Goal: Use online tool/utility: Utilize a website feature to perform a specific function

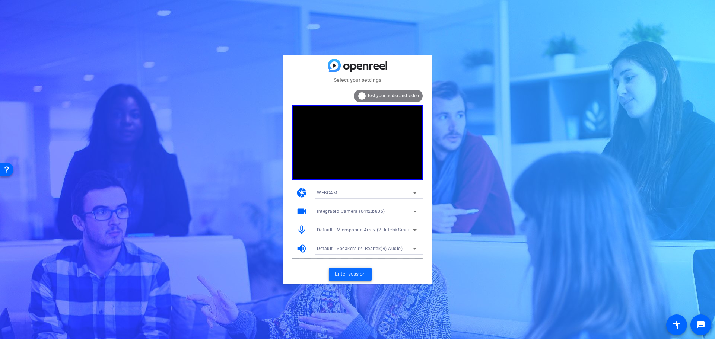
click at [354, 273] on span "Enter session" at bounding box center [350, 274] width 31 height 8
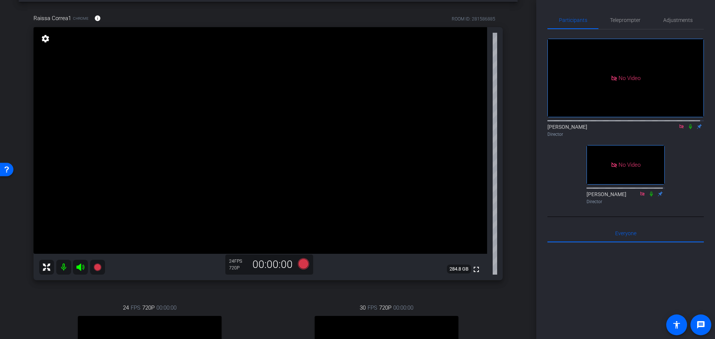
scroll to position [149, 0]
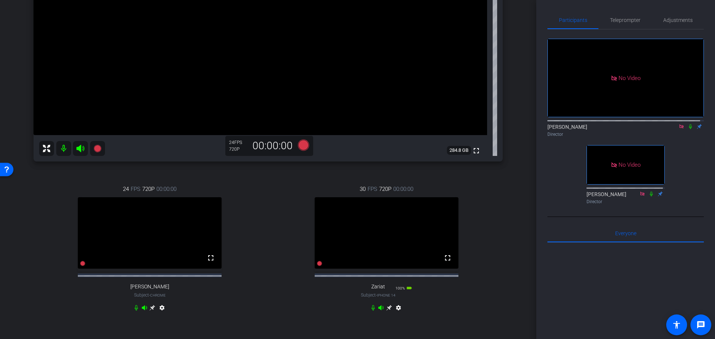
click at [155, 311] on icon at bounding box center [153, 308] width 6 height 6
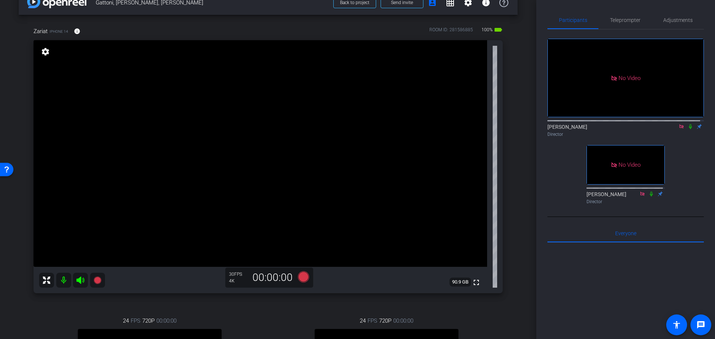
scroll to position [0, 0]
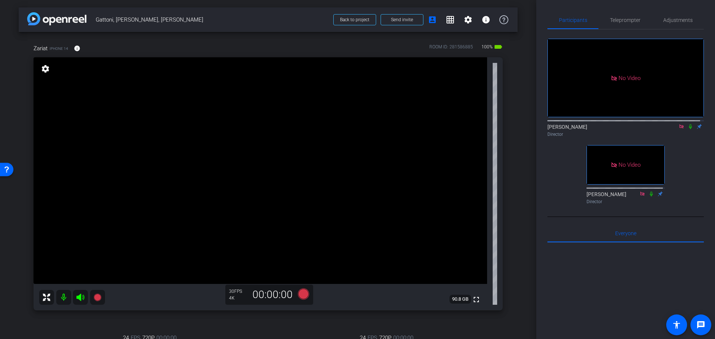
click at [687, 129] on icon at bounding box center [690, 126] width 6 height 5
click at [673, 19] on span "Adjustments" at bounding box center [677, 19] width 29 height 5
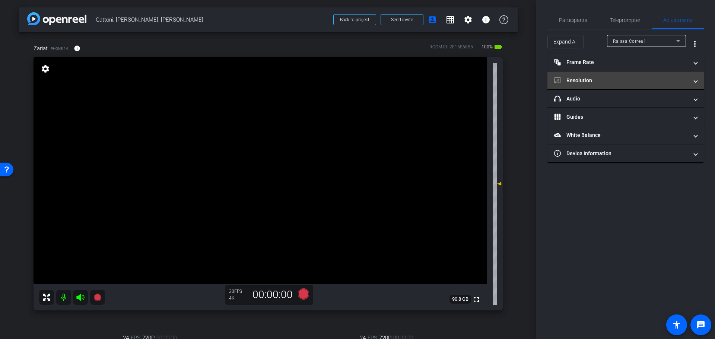
click at [698, 79] on mat-expansion-panel-header "Resolution" at bounding box center [625, 80] width 156 height 18
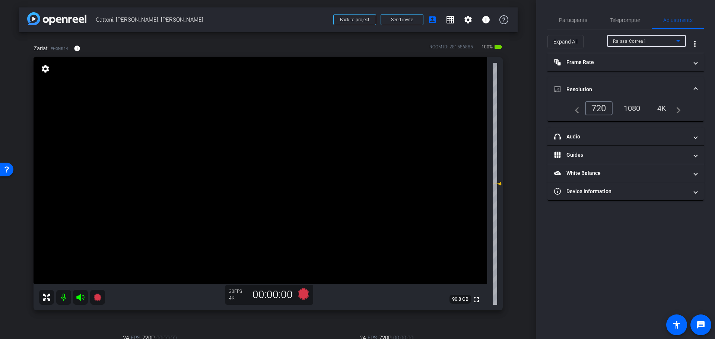
click at [681, 42] on icon at bounding box center [677, 40] width 9 height 9
click at [643, 82] on mat-option "Zariat" at bounding box center [646, 80] width 79 height 12
click at [575, 20] on span "Participants" at bounding box center [573, 19] width 28 height 5
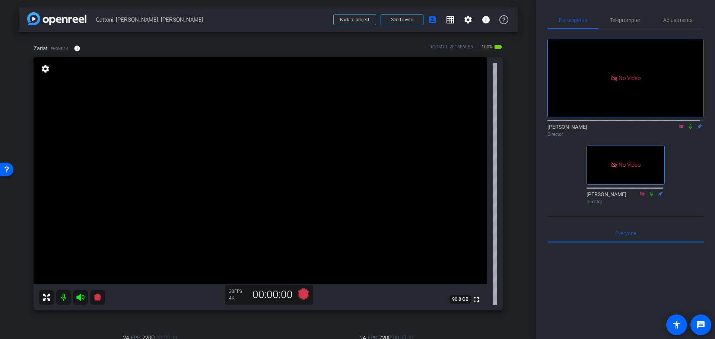
click at [687, 124] on icon at bounding box center [690, 126] width 6 height 5
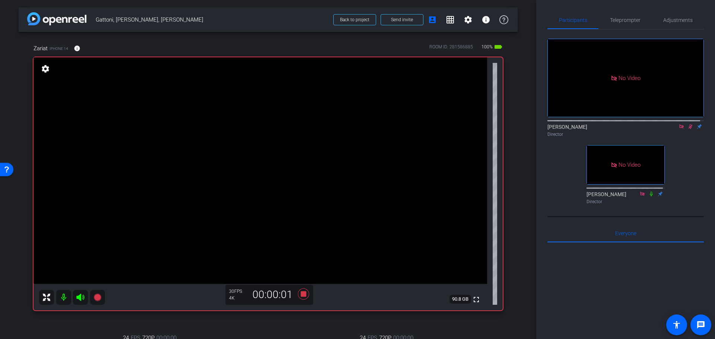
click at [687, 124] on icon at bounding box center [690, 126] width 6 height 5
click at [688, 124] on icon at bounding box center [690, 126] width 6 height 5
click at [687, 124] on icon at bounding box center [690, 126] width 6 height 5
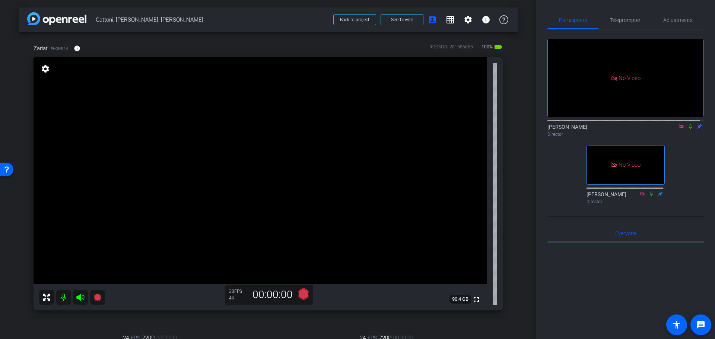
click at [687, 124] on icon at bounding box center [690, 126] width 6 height 5
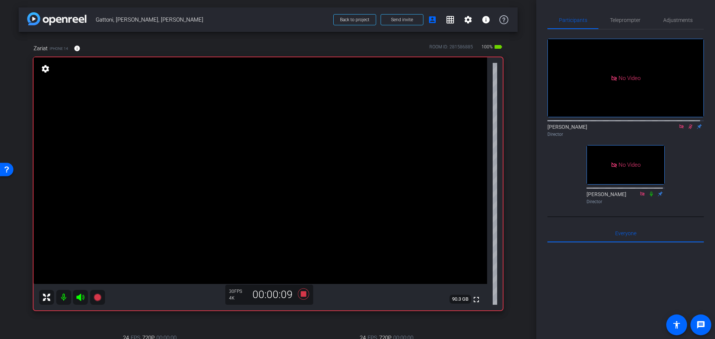
click at [688, 124] on icon at bounding box center [690, 126] width 4 height 5
click at [687, 124] on icon at bounding box center [690, 126] width 6 height 5
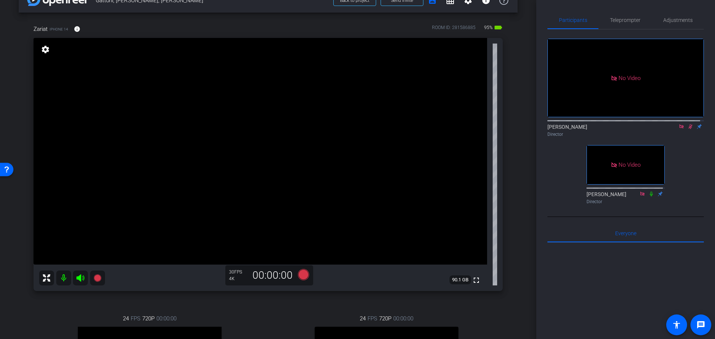
scroll to position [37, 0]
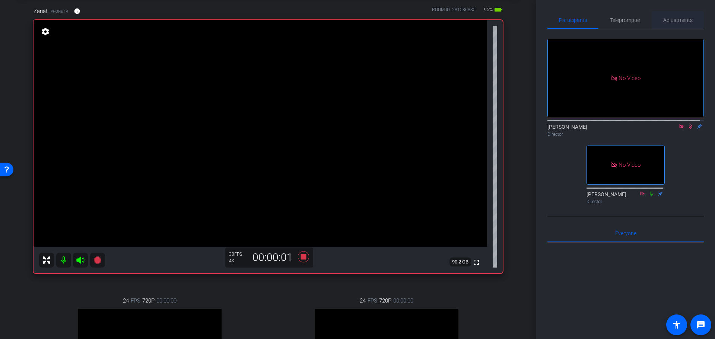
click at [679, 19] on span "Adjustments" at bounding box center [677, 19] width 29 height 5
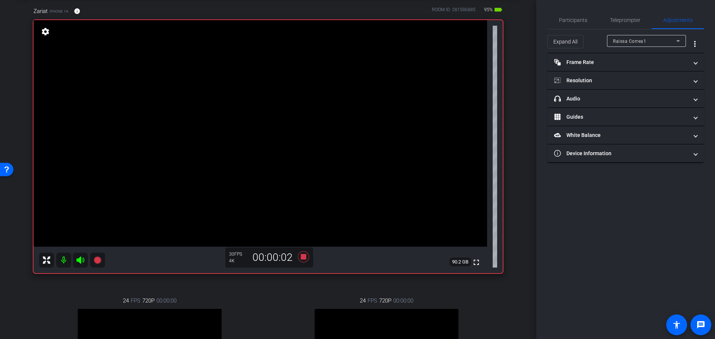
click at [680, 41] on icon at bounding box center [677, 40] width 9 height 9
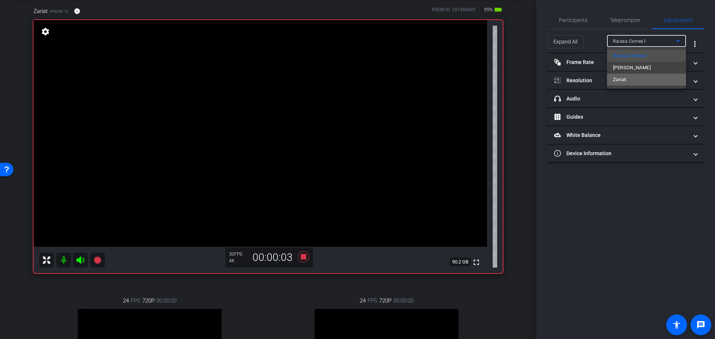
click at [644, 76] on mat-option "Zariat" at bounding box center [646, 80] width 79 height 12
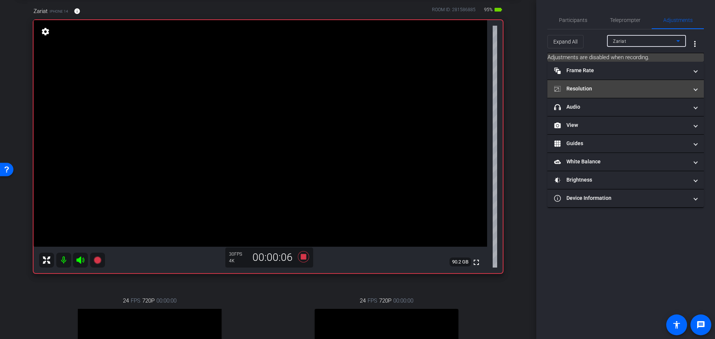
click at [638, 86] on mat-panel-title "Resolution" at bounding box center [621, 89] width 134 height 8
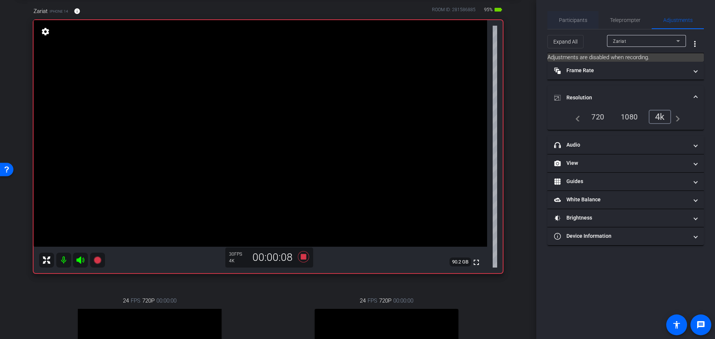
click at [576, 17] on span "Participants" at bounding box center [573, 19] width 28 height 5
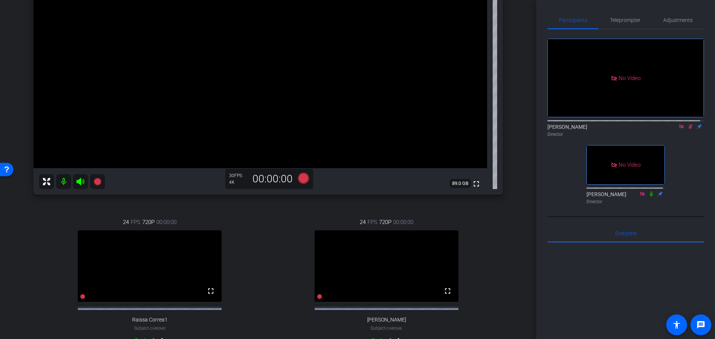
scroll to position [79, 0]
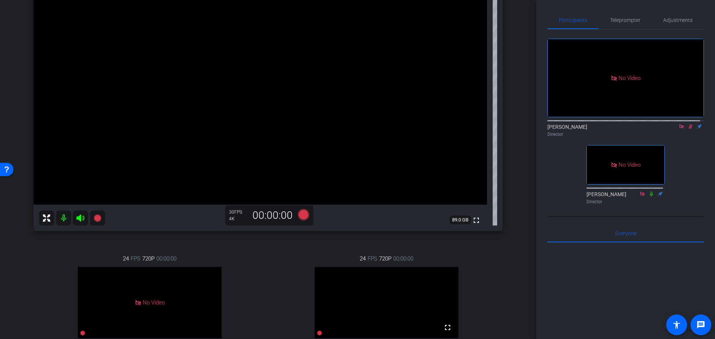
click at [688, 124] on icon at bounding box center [690, 126] width 4 height 5
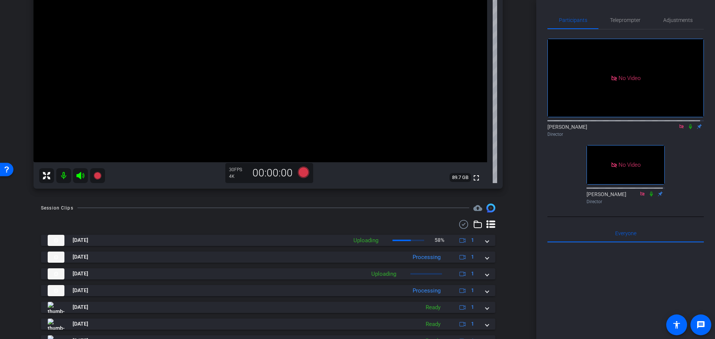
scroll to position [112, 0]
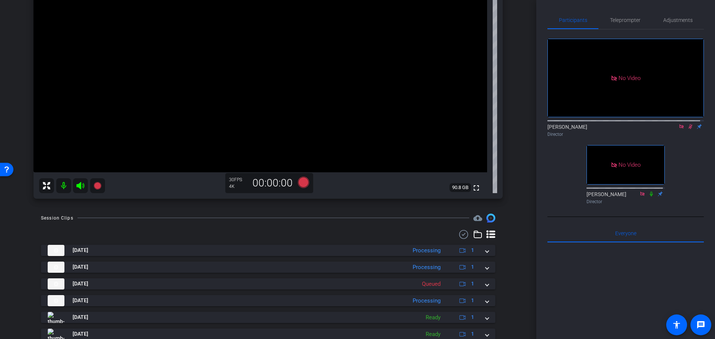
click at [688, 124] on icon at bounding box center [690, 126] width 4 height 5
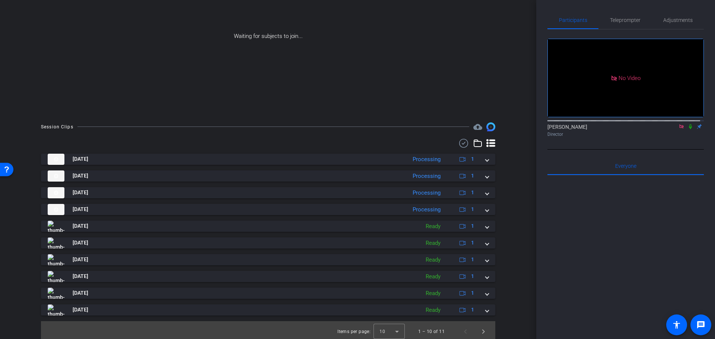
scroll to position [0, 0]
